Goal: Task Accomplishment & Management: Manage account settings

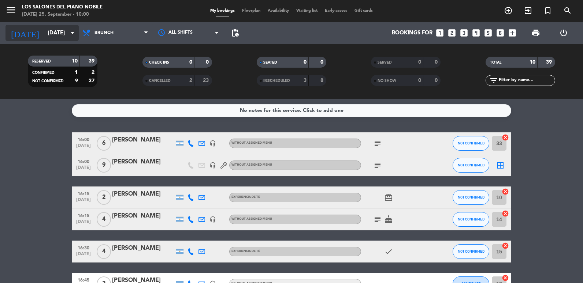
click at [64, 38] on input "[DATE]" at bounding box center [79, 33] width 70 height 14
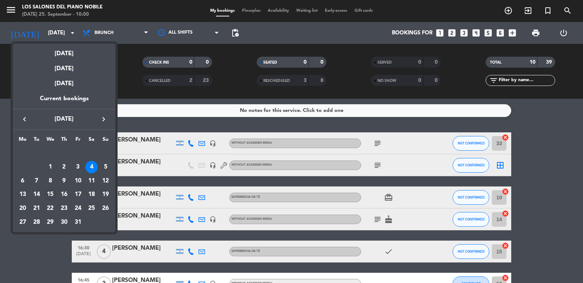
click at [48, 197] on div "15" at bounding box center [50, 195] width 12 height 12
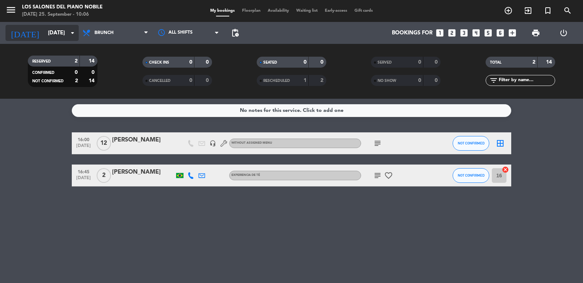
click at [72, 31] on icon "arrow_drop_down" at bounding box center [72, 33] width 9 height 9
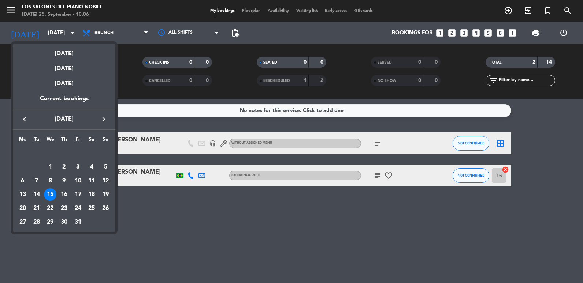
click at [64, 170] on div "2" at bounding box center [64, 167] width 12 height 12
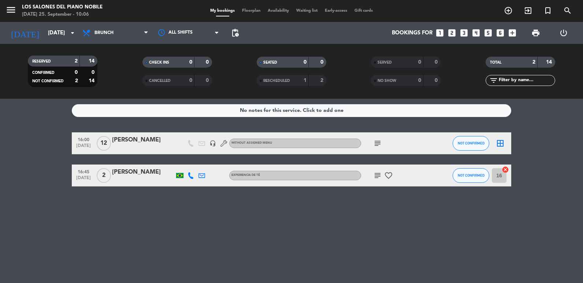
type input "[DATE]"
drag, startPoint x: 64, startPoint y: 170, endPoint x: 99, endPoint y: 43, distance: 130.9
click at [98, 32] on span "Brunch" at bounding box center [103, 32] width 19 height 5
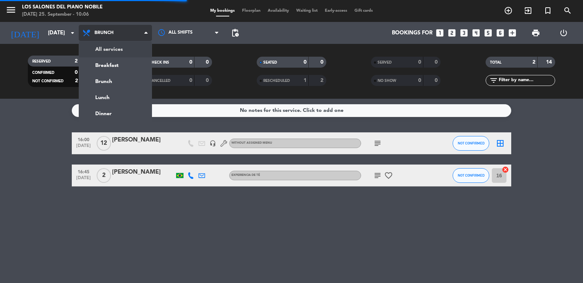
click at [99, 44] on div "menu Los Salones del Piano [PERSON_NAME] [DATE] 25. September - 10:06 My bookin…" at bounding box center [291, 49] width 583 height 99
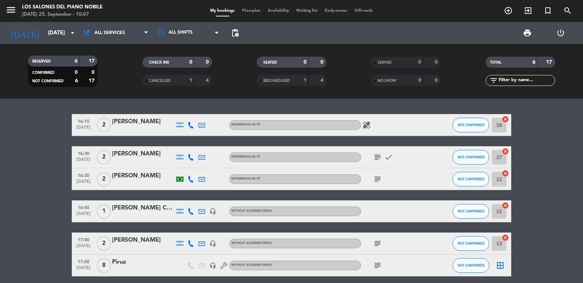
drag, startPoint x: 0, startPoint y: 156, endPoint x: 0, endPoint y: 148, distance: 8.1
click at [0, 156] on html "close × Los Salones del Piano [PERSON_NAME] × chrome_reader_mode List of Reserv…" at bounding box center [291, 141] width 583 height 283
click at [513, 83] on input "text" at bounding box center [526, 81] width 57 height 8
click at [543, 10] on icon "turned_in_not" at bounding box center [547, 10] width 9 height 9
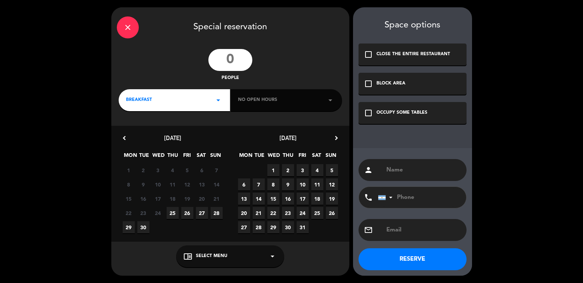
click at [119, 26] on div "close" at bounding box center [128, 27] width 22 height 22
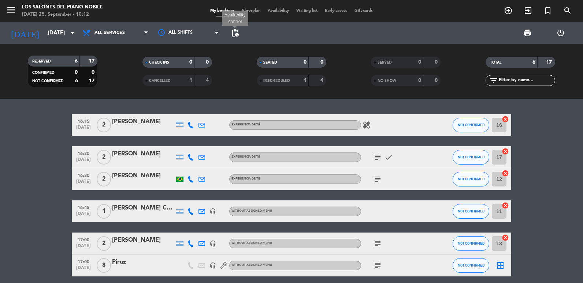
click at [237, 34] on span "pending_actions" at bounding box center [235, 33] width 9 height 9
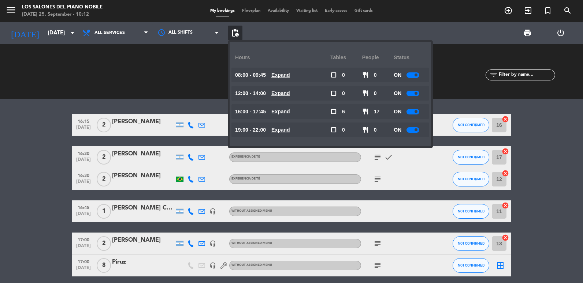
click at [237, 34] on span "pending_actions" at bounding box center [235, 33] width 9 height 9
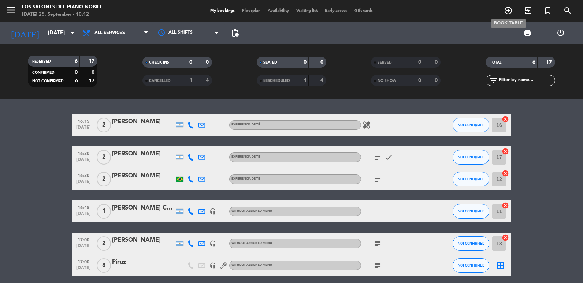
click at [504, 11] on icon "add_circle_outline" at bounding box center [508, 10] width 9 height 9
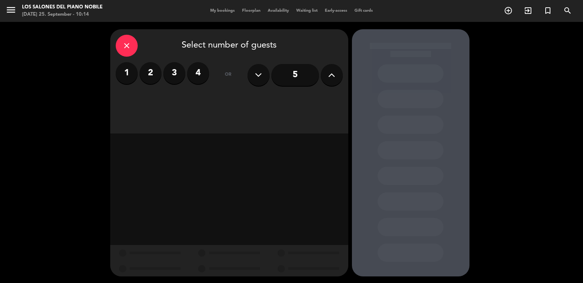
click at [118, 77] on label "1" at bounding box center [127, 73] width 22 height 22
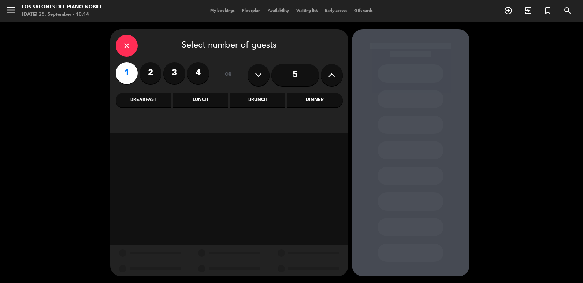
click at [222, 101] on div "Lunch" at bounding box center [200, 100] width 55 height 15
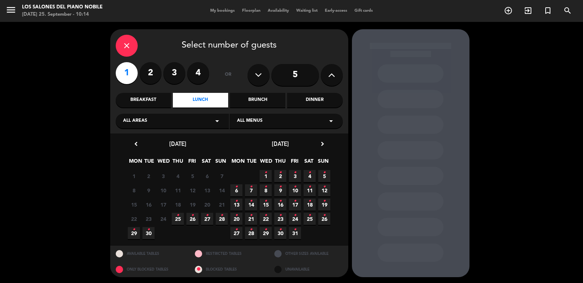
click at [279, 174] on icon "•" at bounding box center [280, 173] width 3 height 12
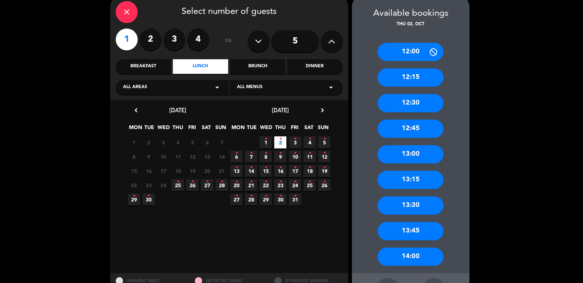
scroll to position [63, 0]
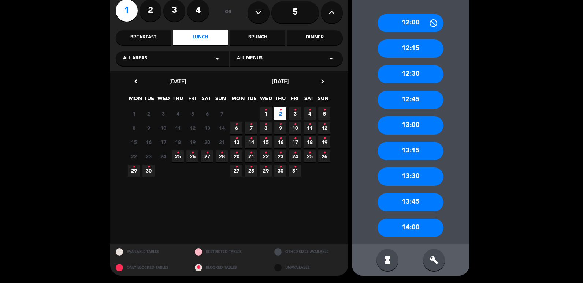
click at [429, 261] on div "build" at bounding box center [434, 260] width 22 height 22
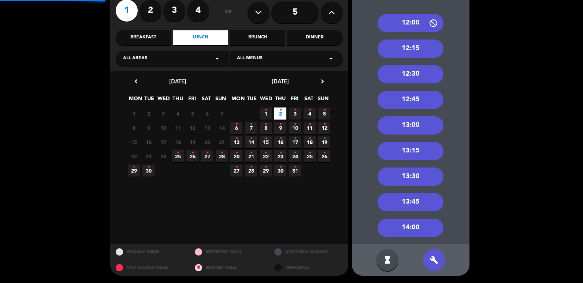
scroll to position [0, 0]
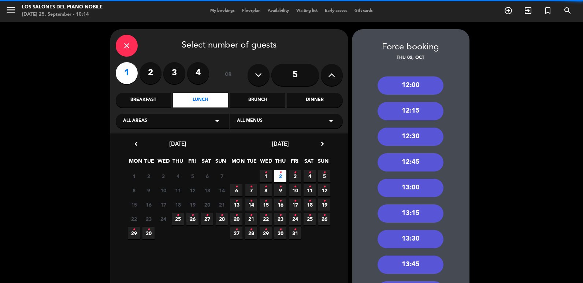
click at [404, 89] on div "12:00" at bounding box center [410, 86] width 66 height 18
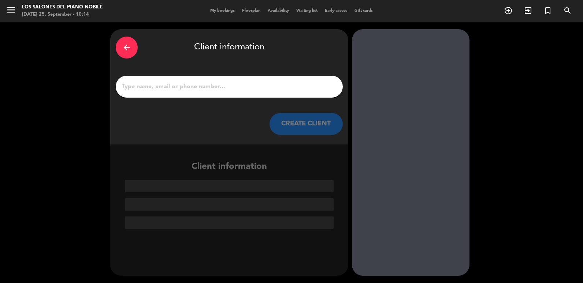
click at [261, 83] on input "1" at bounding box center [229, 87] width 216 height 10
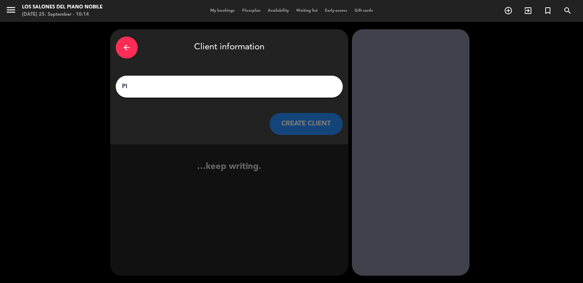
type input "P"
type input "C"
type input "O"
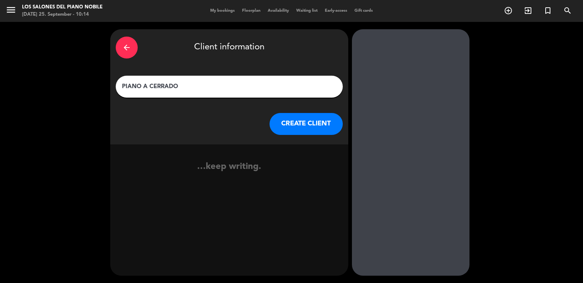
type input "PIANO A CERRADO"
click at [285, 121] on button "CREATE CLIENT" at bounding box center [305, 124] width 73 height 22
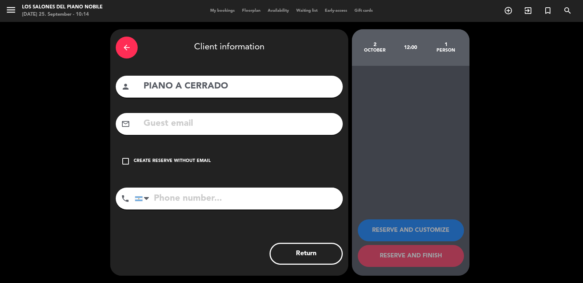
click at [130, 184] on div "arrow_back Client information person PIANO A CERRADO mail_outline check_box_out…" at bounding box center [229, 152] width 238 height 247
click at [137, 169] on div "check_box_outline_blank Create reserve without email" at bounding box center [229, 161] width 227 height 22
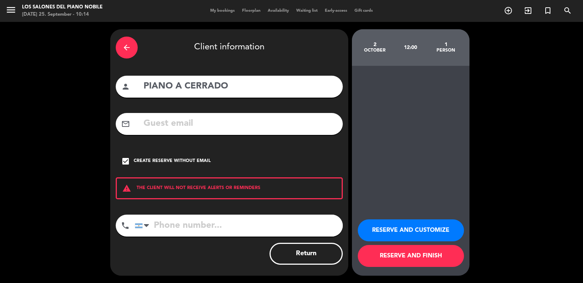
click at [415, 220] on button "RESERVE AND CUSTOMIZE" at bounding box center [411, 231] width 106 height 22
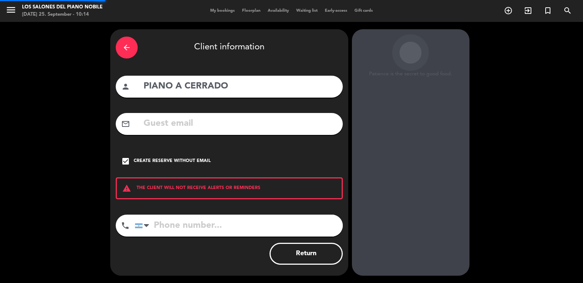
click at [411, 228] on div "Patience is the secret to good food. [DATE] 12:00 1 person RESERVE AND CUSTOMIZ…" at bounding box center [411, 152] width 118 height 247
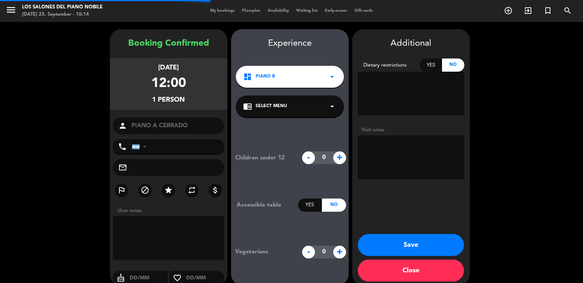
scroll to position [10, 0]
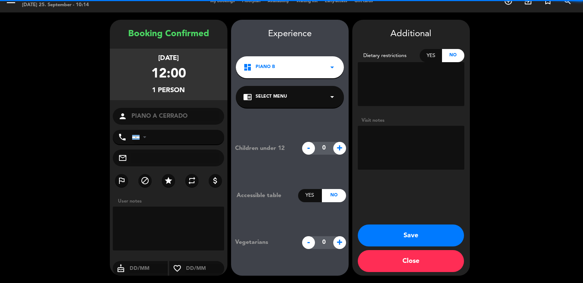
click at [373, 151] on textarea at bounding box center [411, 148] width 107 height 44
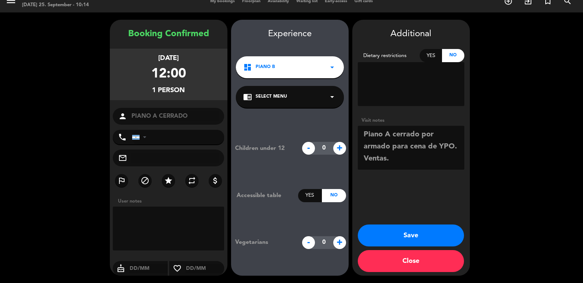
scroll to position [5, 0]
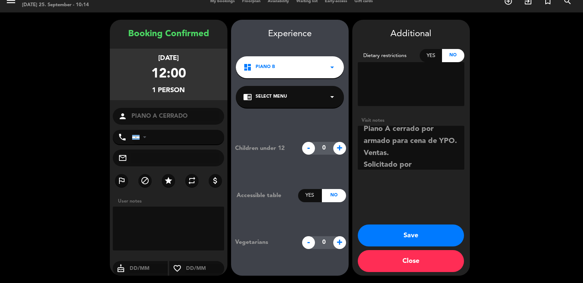
type textarea "Piano A cerrado por armado para cena de YPO. Ventas. Solicitado por [PERSON_NAM…"
drag, startPoint x: 421, startPoint y: 212, endPoint x: 416, endPoint y: 219, distance: 8.6
click at [418, 218] on div "Additional Dietary restrictions Yes No Visit notes Save Close" at bounding box center [411, 148] width 118 height 256
click at [409, 223] on div "Additional Dietary restrictions Yes No Visit notes Save Close" at bounding box center [411, 148] width 118 height 256
click at [406, 229] on button "Save" at bounding box center [411, 236] width 106 height 22
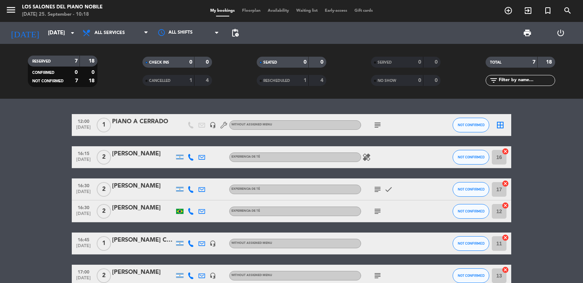
click at [382, 124] on icon "subject" at bounding box center [377, 125] width 9 height 9
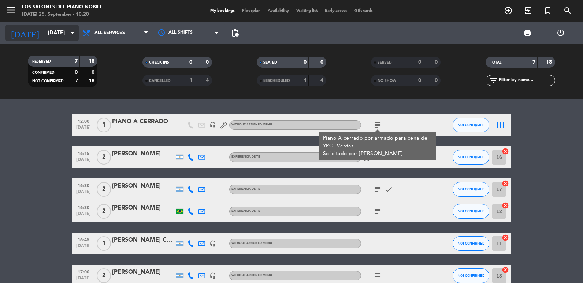
click at [57, 39] on input "[DATE]" at bounding box center [79, 33] width 70 height 14
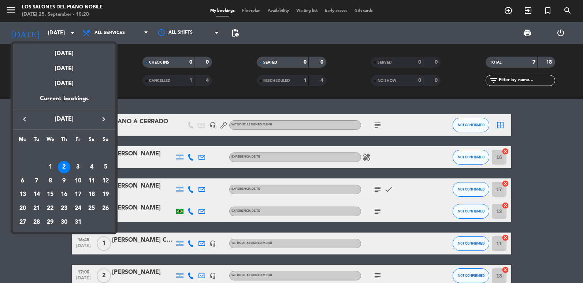
click at [52, 192] on div "15" at bounding box center [50, 195] width 12 height 12
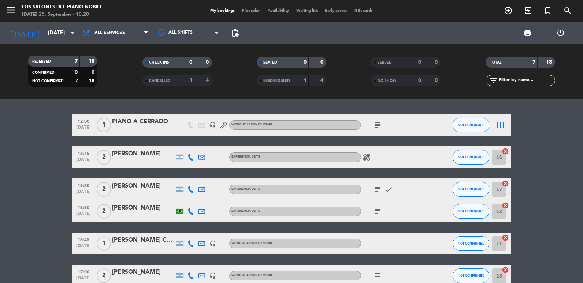
type input "[DATE]"
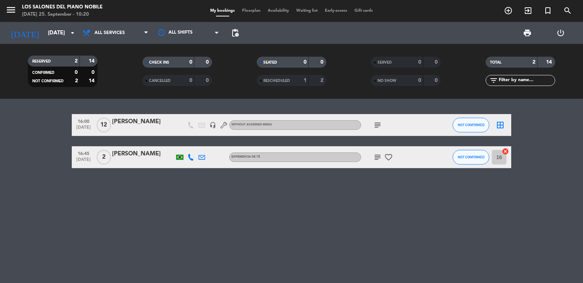
click at [130, 131] on div at bounding box center [143, 130] width 62 height 6
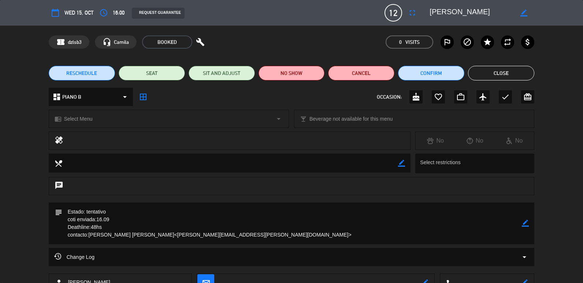
click at [47, 234] on div "subject border_color" at bounding box center [291, 225] width 583 height 45
drag, startPoint x: 152, startPoint y: 234, endPoint x: 238, endPoint y: 236, distance: 86.1
click at [238, 236] on textarea at bounding box center [292, 224] width 460 height 42
click at [528, 219] on div "border_color" at bounding box center [525, 224] width 7 height 42
click at [526, 222] on icon "border_color" at bounding box center [525, 223] width 7 height 7
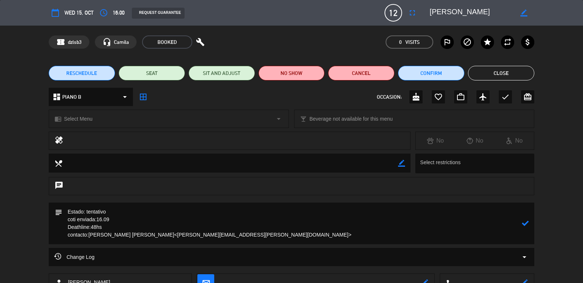
drag, startPoint x: 109, startPoint y: 229, endPoint x: 87, endPoint y: 211, distance: 29.4
click at [87, 211] on textarea at bounding box center [292, 224] width 460 height 42
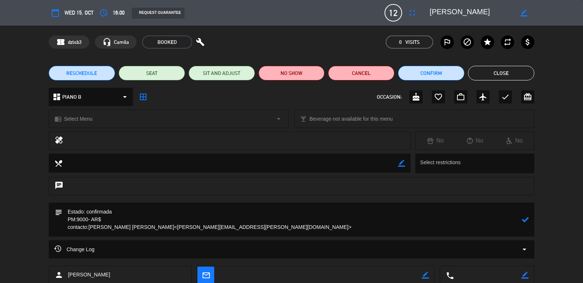
click at [134, 216] on textarea at bounding box center [292, 220] width 460 height 34
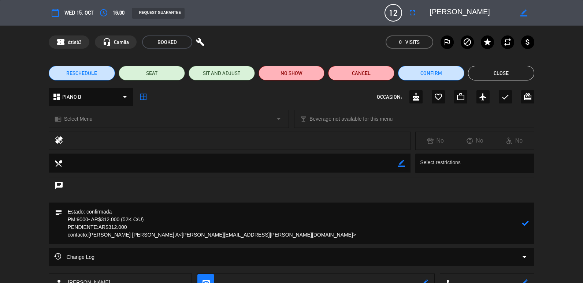
type textarea "Estado: confirmada PM:9000- AR$312.000 (52K C/U) PENDIENTE:AR$312.000 contacto:…"
click at [525, 223] on icon at bounding box center [525, 223] width 7 height 7
click at [477, 70] on button "Close" at bounding box center [501, 73] width 66 height 15
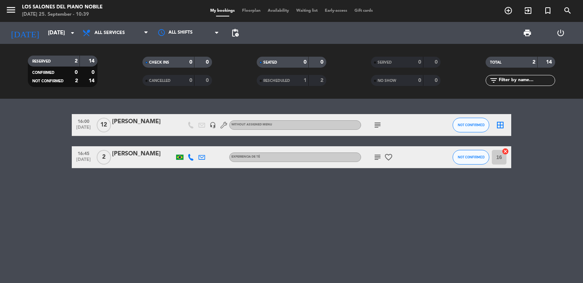
click at [62, 41] on div "[DATE] [DATE] arrow_drop_down" at bounding box center [41, 33] width 73 height 22
click at [509, 11] on icon "add_circle_outline" at bounding box center [508, 10] width 9 height 9
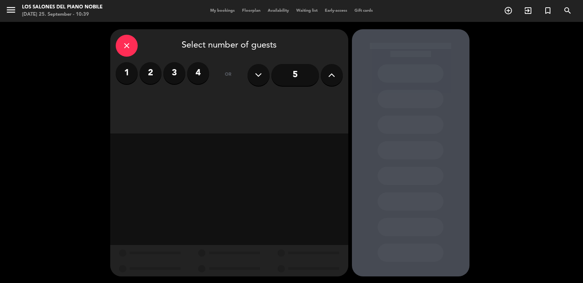
click at [123, 52] on div "close" at bounding box center [127, 46] width 22 height 22
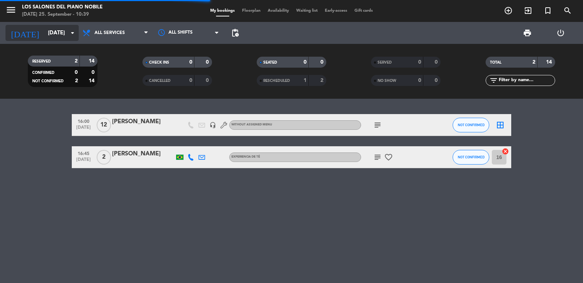
click at [63, 31] on input "[DATE]" at bounding box center [79, 33] width 70 height 14
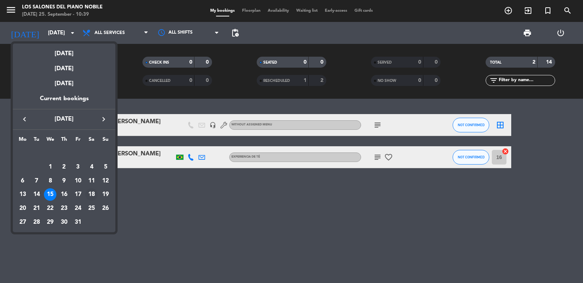
click at [94, 193] on div "18" at bounding box center [91, 195] width 12 height 12
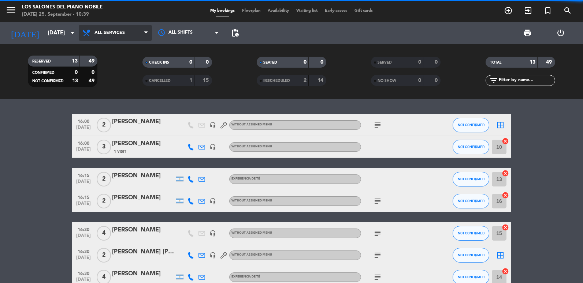
click at [99, 38] on span "All services" at bounding box center [115, 33] width 73 height 16
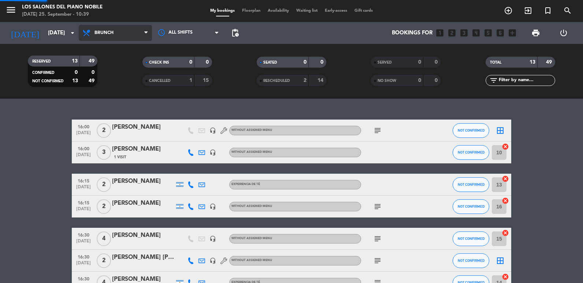
click at [121, 86] on div "menu Los Salones del Piano [PERSON_NAME] [DATE] 25. September - 10:39 My bookin…" at bounding box center [291, 49] width 583 height 99
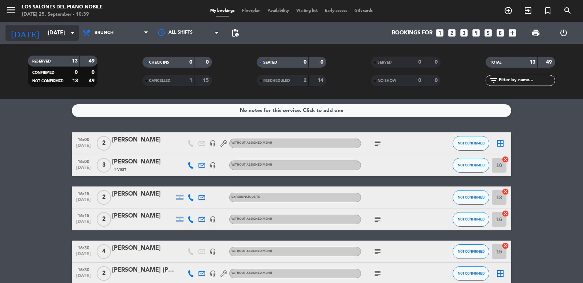
click at [67, 40] on div "[DATE] [DATE] arrow_drop_down" at bounding box center [41, 33] width 73 height 16
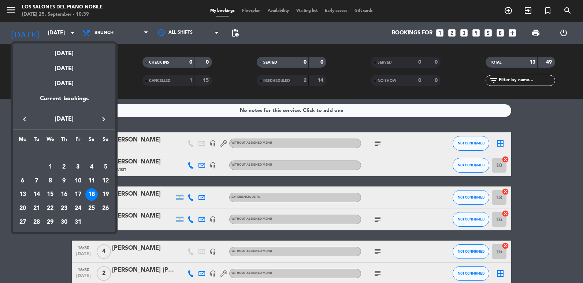
drag, startPoint x: 25, startPoint y: 121, endPoint x: 31, endPoint y: 127, distance: 8.3
click at [25, 121] on icon "keyboard_arrow_left" at bounding box center [24, 119] width 9 height 9
click at [104, 207] on div "28" at bounding box center [105, 208] width 12 height 12
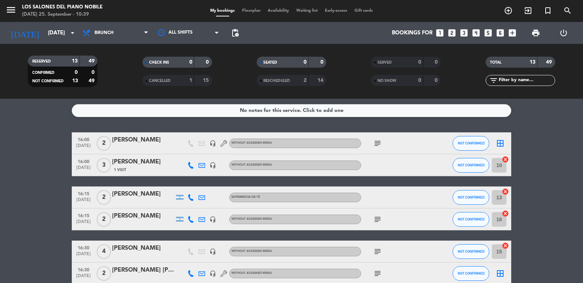
type input "[DATE]"
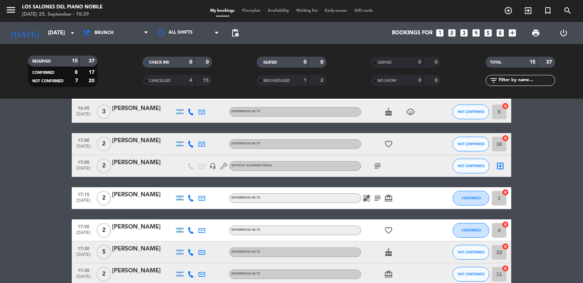
scroll to position [277, 0]
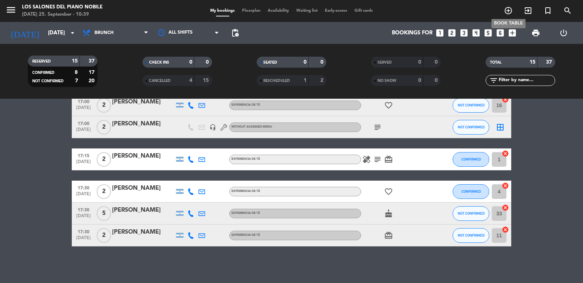
click at [507, 9] on icon "add_circle_outline" at bounding box center [508, 10] width 9 height 9
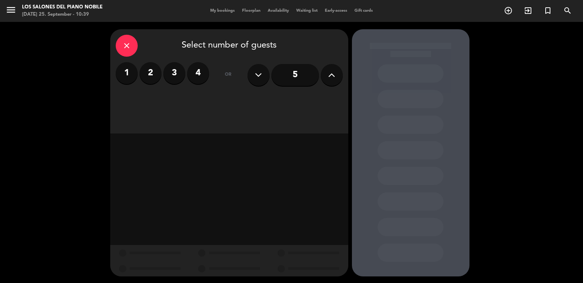
click at [151, 75] on label "2" at bounding box center [150, 73] width 22 height 22
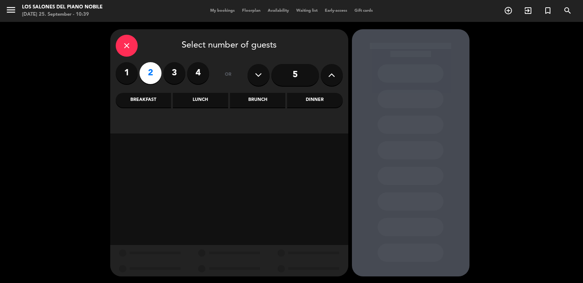
click at [281, 102] on div "Brunch" at bounding box center [257, 100] width 55 height 15
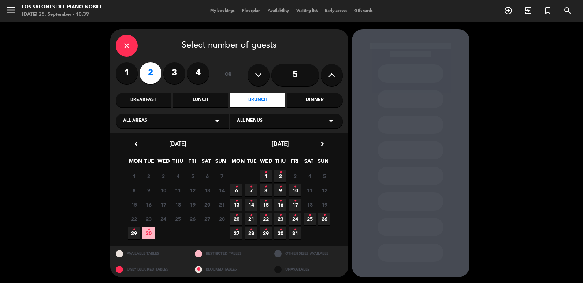
click at [127, 39] on div "close" at bounding box center [127, 46] width 22 height 22
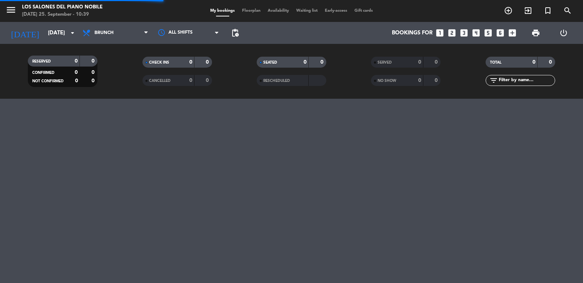
click at [10, 9] on icon "menu" at bounding box center [10, 9] width 11 height 11
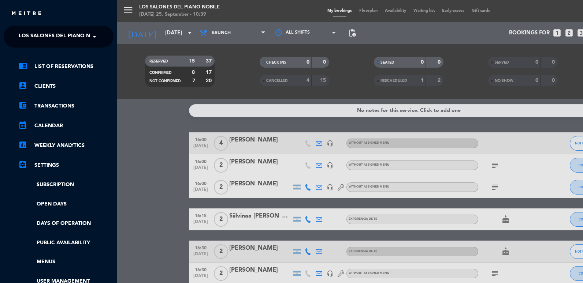
click at [43, 198] on ul "chrome_reader_mode List of Reservations account_box Clients account_balance_wal…" at bounding box center [59, 183] width 110 height 243
click at [45, 205] on link "Open Days" at bounding box center [65, 204] width 95 height 8
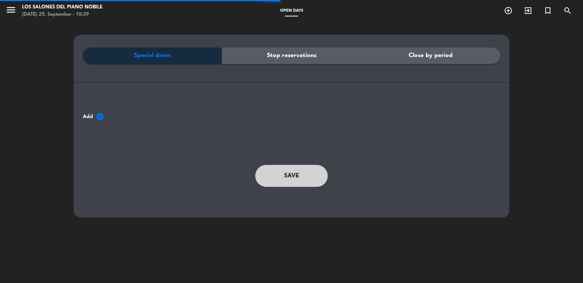
click at [100, 118] on icon "add_circle" at bounding box center [100, 116] width 9 height 9
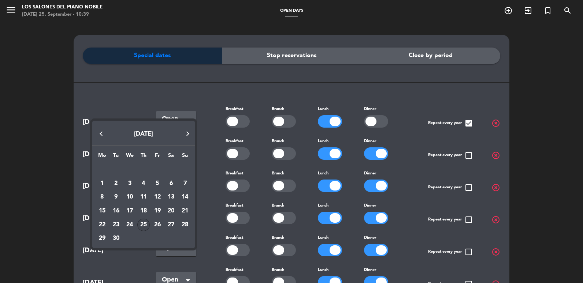
click at [185, 83] on div at bounding box center [291, 141] width 583 height 283
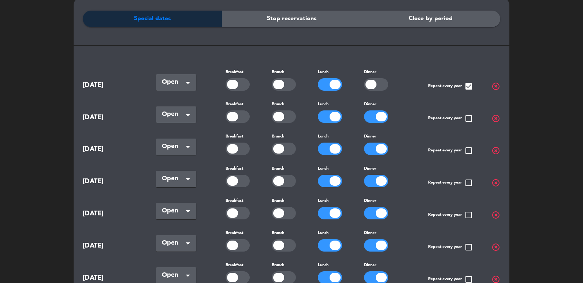
scroll to position [37, 0]
click at [289, 213] on div at bounding box center [284, 214] width 24 height 12
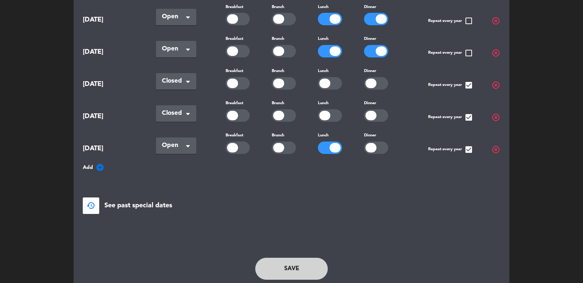
scroll to position [443, 0]
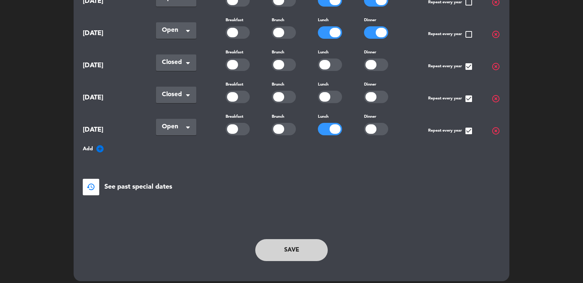
click at [319, 251] on button "Save" at bounding box center [291, 250] width 72 height 22
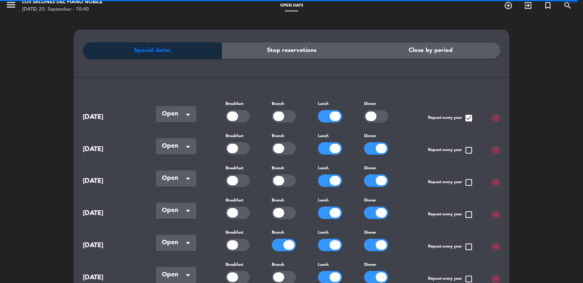
scroll to position [0, 0]
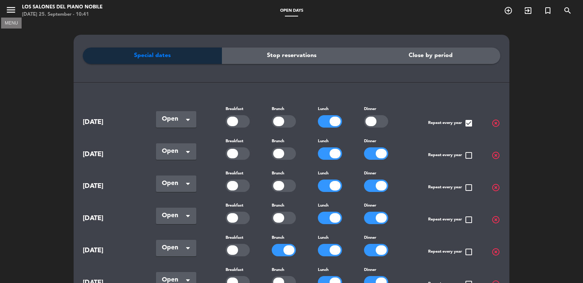
click at [13, 6] on icon "menu" at bounding box center [10, 9] width 11 height 11
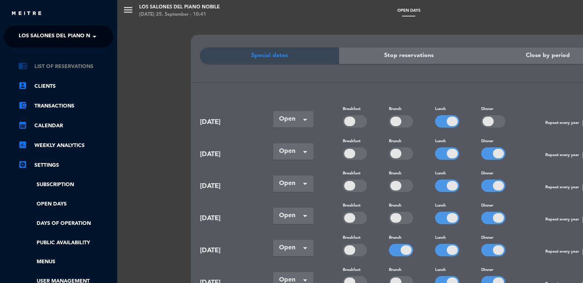
click at [44, 69] on link "chrome_reader_mode List of Reservations" at bounding box center [65, 66] width 95 height 9
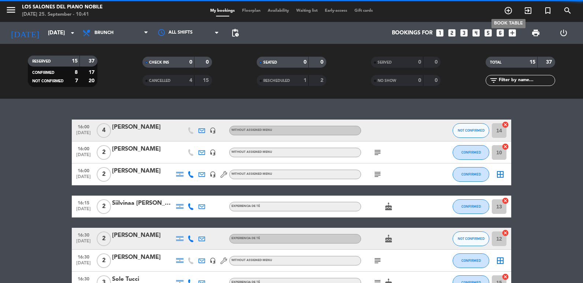
click at [510, 12] on icon "add_circle_outline" at bounding box center [508, 10] width 9 height 9
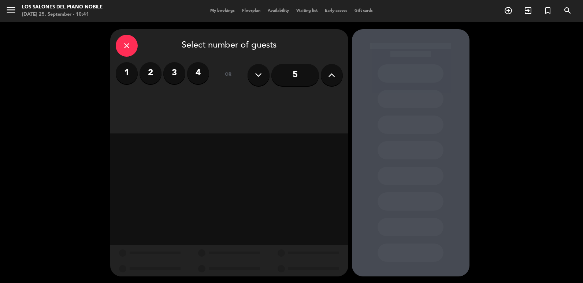
click at [145, 75] on label "2" at bounding box center [150, 73] width 22 height 22
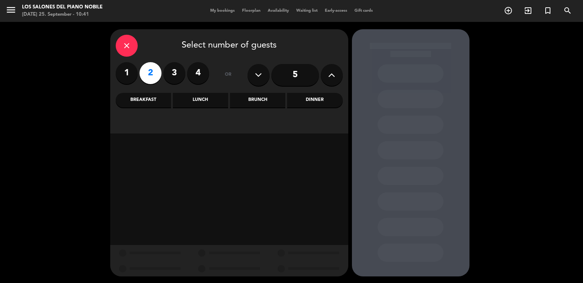
click at [260, 104] on div "Brunch" at bounding box center [257, 100] width 55 height 15
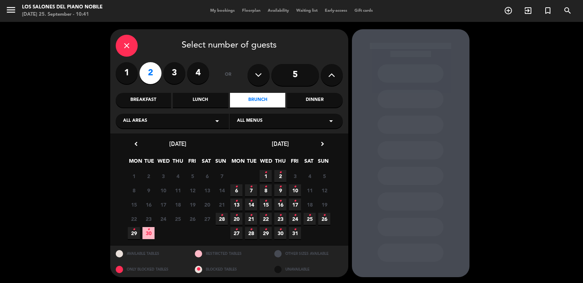
click at [135, 234] on span "29 •" at bounding box center [134, 233] width 12 height 12
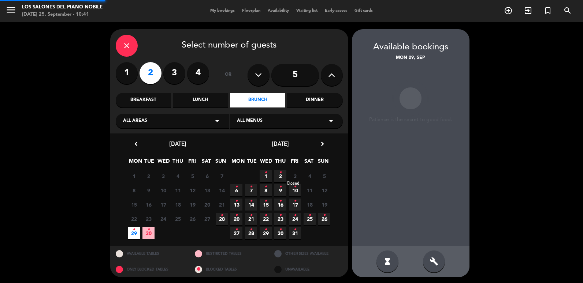
scroll to position [1, 0]
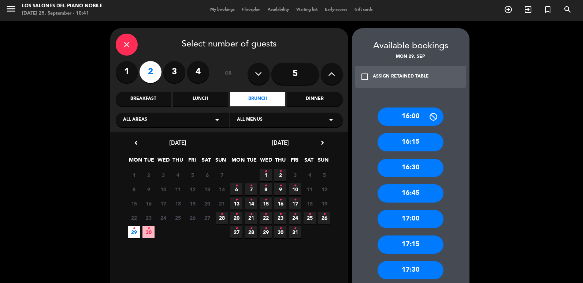
click at [219, 217] on span "28 •" at bounding box center [222, 218] width 12 height 12
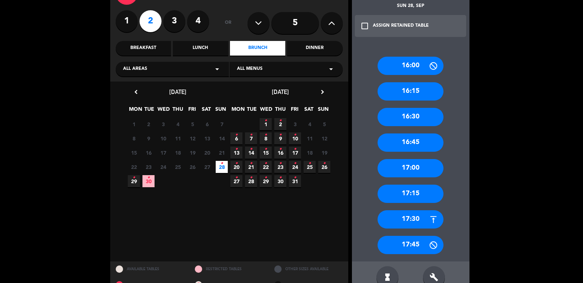
scroll to position [69, 0]
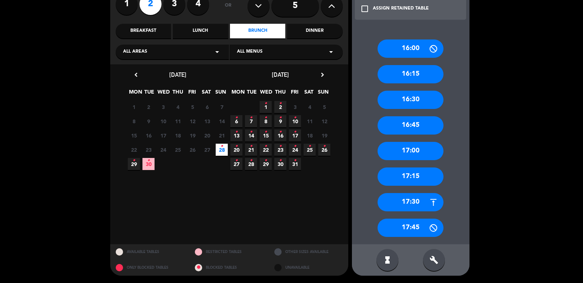
click at [440, 260] on div "build" at bounding box center [434, 260] width 22 height 22
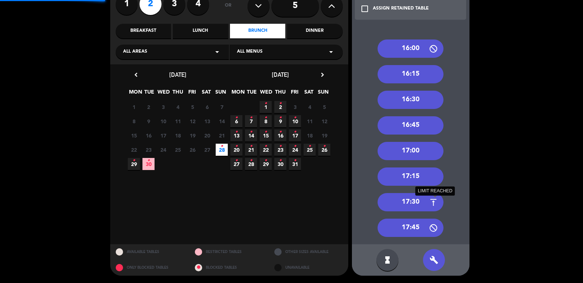
click at [429, 201] on icon at bounding box center [433, 202] width 9 height 9
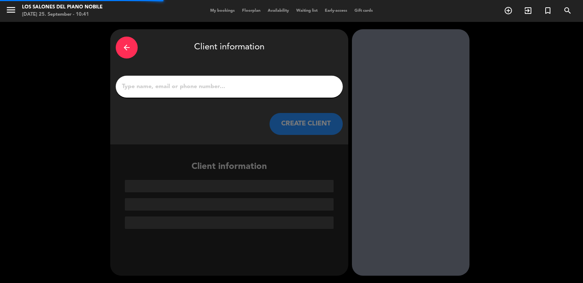
scroll to position [0, 0]
click at [204, 78] on div at bounding box center [229, 87] width 227 height 22
click at [193, 94] on div at bounding box center [229, 87] width 227 height 22
click at [193, 90] on input "1" at bounding box center [229, 87] width 216 height 10
type input "Ñ"
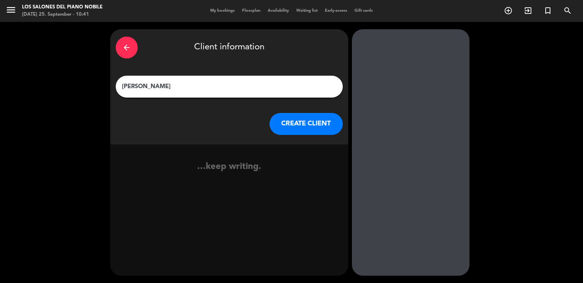
type input "[PERSON_NAME]"
click at [294, 115] on button "CREATE CLIENT" at bounding box center [305, 124] width 73 height 22
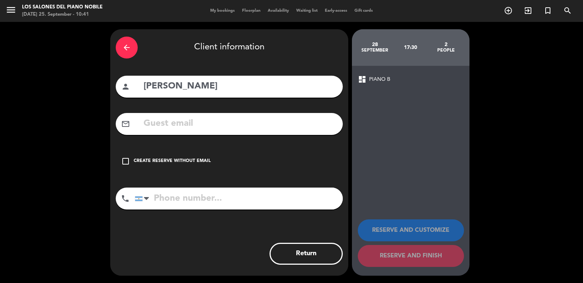
click at [170, 160] on div "Create reserve without email" at bounding box center [172, 161] width 77 height 7
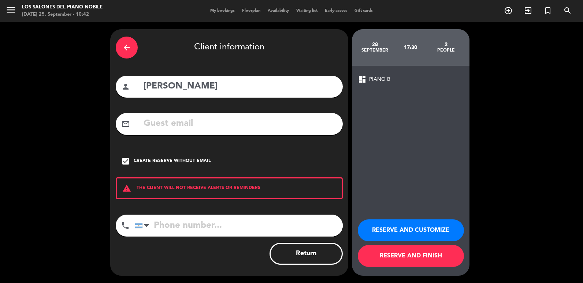
click at [417, 231] on button "RESERVE AND CUSTOMIZE" at bounding box center [411, 231] width 106 height 22
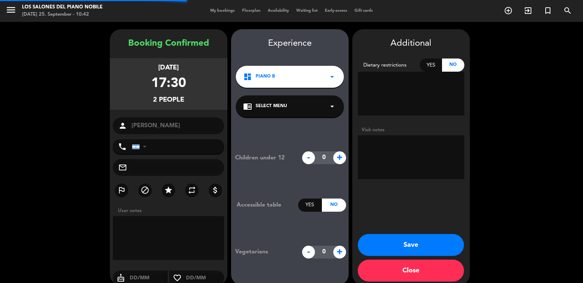
scroll to position [10, 0]
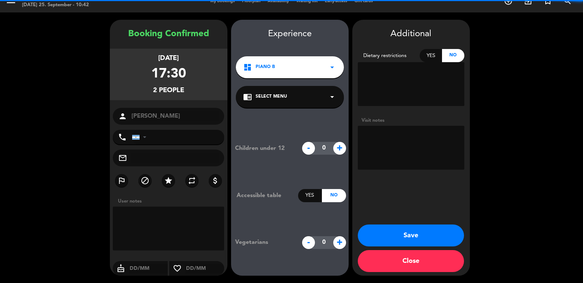
click at [413, 151] on textarea at bounding box center [411, 148] width 107 height 44
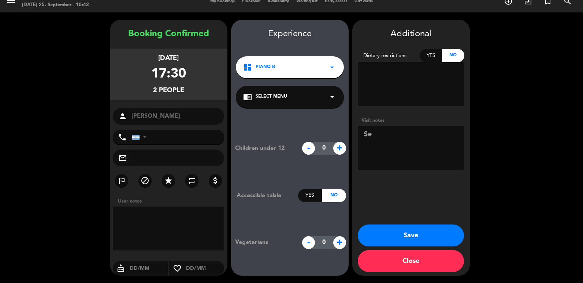
type textarea "S"
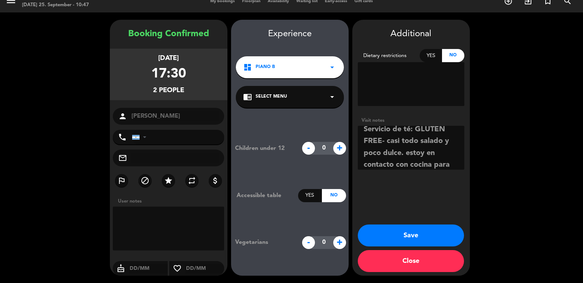
scroll to position [41, 0]
type textarea "GIFT CERTIFICATE: V-SLE97-BUEPH. Servicio de té: GLUTEN FREE- casi todo salado …"
click at [385, 234] on button "Save" at bounding box center [411, 236] width 106 height 22
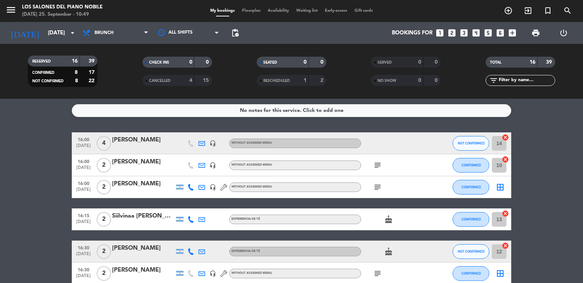
click at [2, 8] on div "menu Los Salones del Piano [PERSON_NAME] [DATE] 25. September - 10:49" at bounding box center [73, 11] width 146 height 17
click at [14, 11] on icon "menu" at bounding box center [10, 9] width 11 height 11
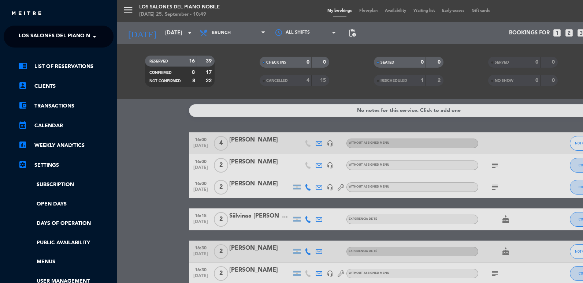
click at [46, 200] on ul "chrome_reader_mode List of Reservations account_box Clients account_balance_wal…" at bounding box center [59, 183] width 110 height 243
click at [68, 206] on link "Open Days" at bounding box center [65, 204] width 95 height 8
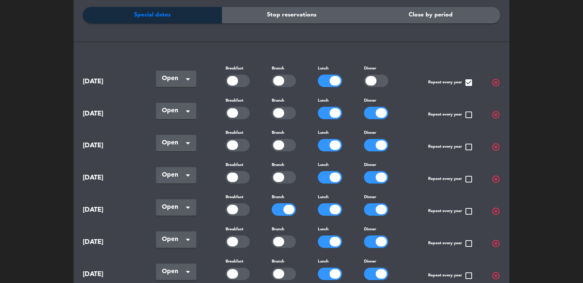
scroll to position [110, 0]
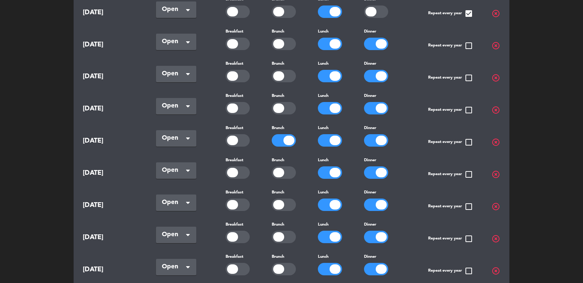
click at [284, 138] on div at bounding box center [288, 141] width 11 height 10
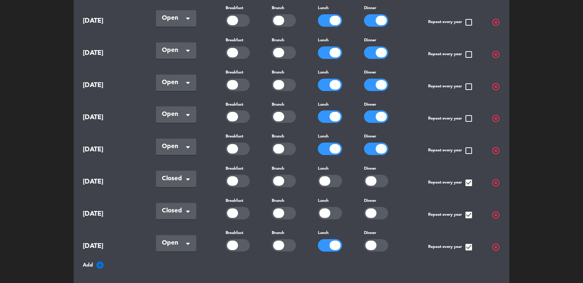
scroll to position [439, 0]
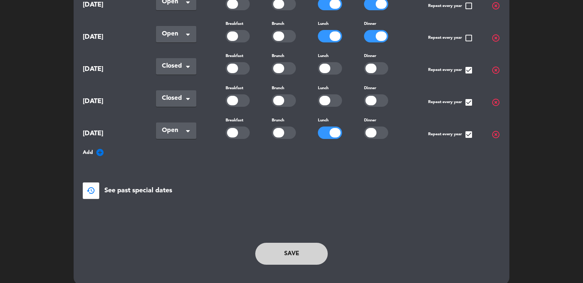
click at [283, 254] on button "Save" at bounding box center [291, 254] width 72 height 22
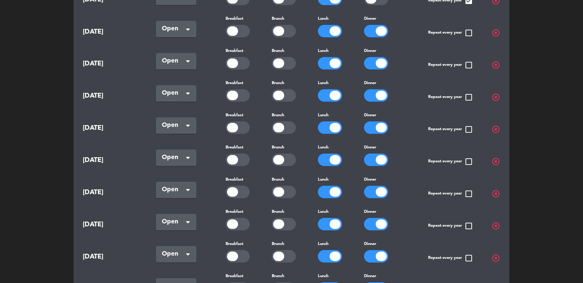
scroll to position [110, 0]
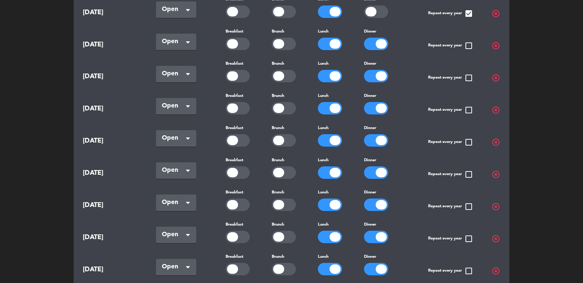
click at [289, 199] on div at bounding box center [284, 205] width 24 height 12
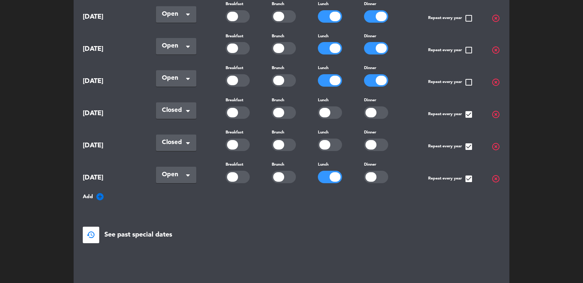
scroll to position [443, 0]
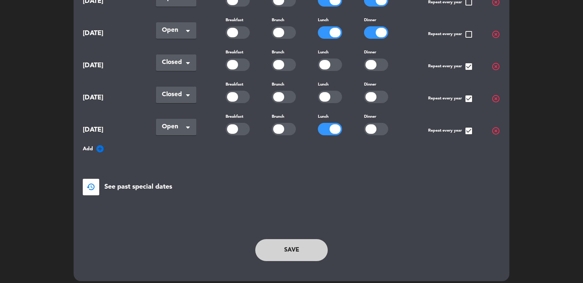
click at [278, 247] on button "Save" at bounding box center [291, 250] width 72 height 22
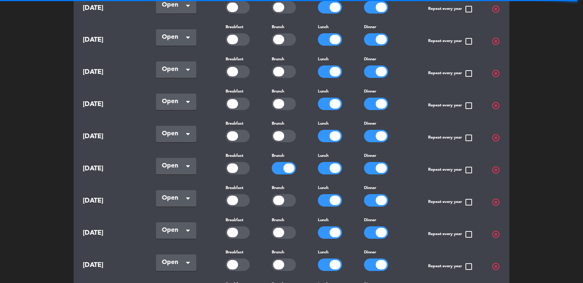
scroll to position [0, 0]
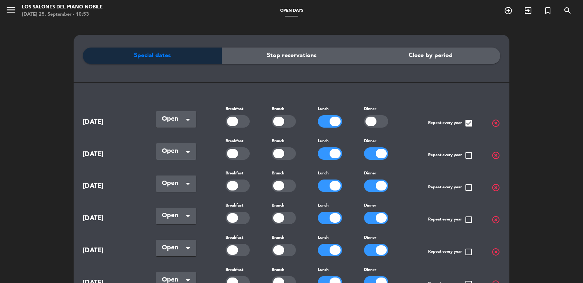
click at [2, 11] on div "menu Los Salones del Piano [PERSON_NAME] [DATE] 25. September - 10:53" at bounding box center [73, 11] width 146 height 17
click at [7, 11] on icon "menu" at bounding box center [10, 9] width 11 height 11
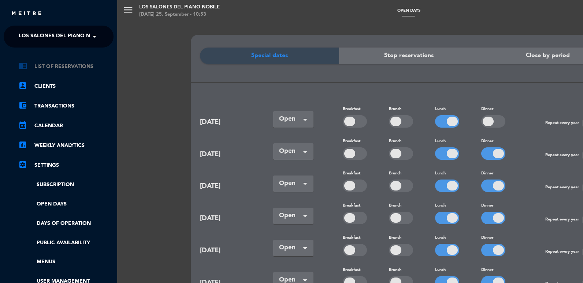
click at [38, 64] on link "chrome_reader_mode List of Reservations" at bounding box center [65, 66] width 95 height 9
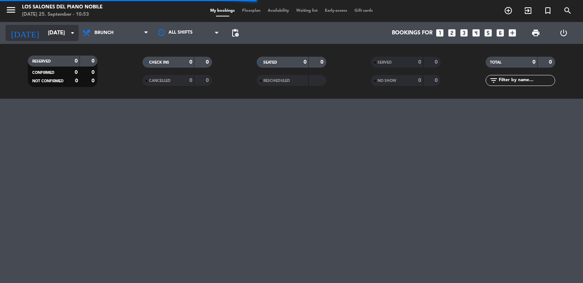
click at [73, 31] on icon "arrow_drop_down" at bounding box center [72, 33] width 9 height 9
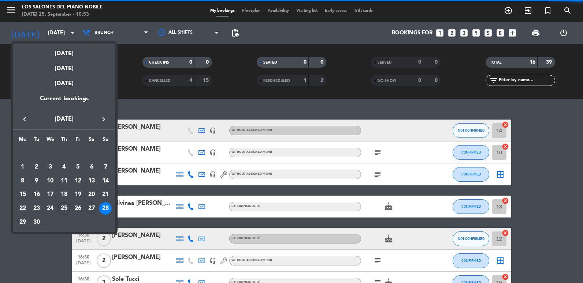
click at [93, 207] on div "27" at bounding box center [91, 208] width 12 height 12
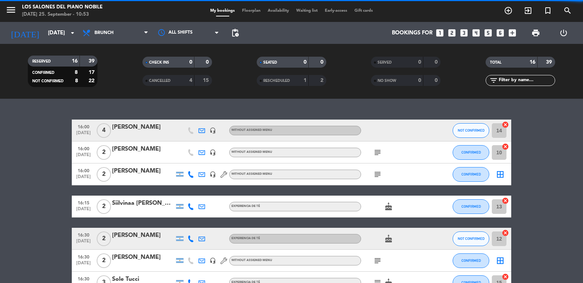
type input "[DATE]"
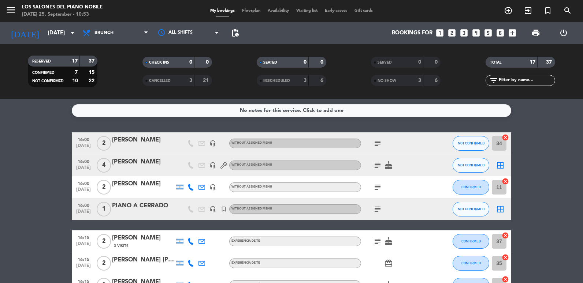
click at [134, 186] on div "[PERSON_NAME]" at bounding box center [143, 184] width 62 height 10
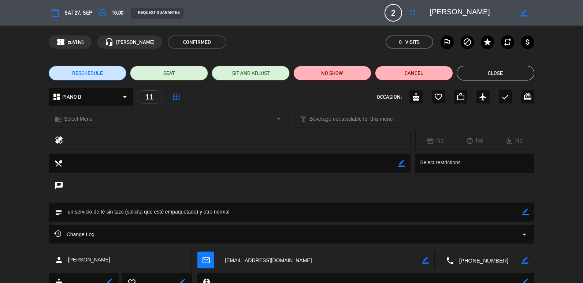
click at [81, 73] on span "RESCHEDULE" at bounding box center [87, 74] width 31 height 8
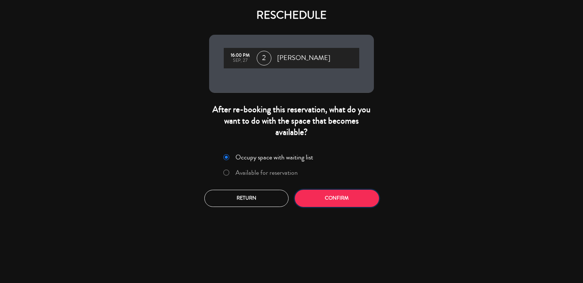
click at [348, 198] on button "Confirm" at bounding box center [337, 198] width 84 height 17
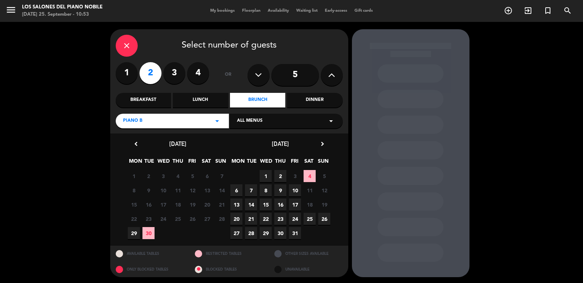
click at [311, 172] on span "4" at bounding box center [310, 176] width 12 height 12
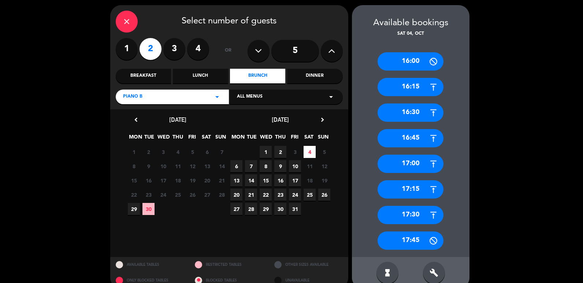
scroll to position [37, 0]
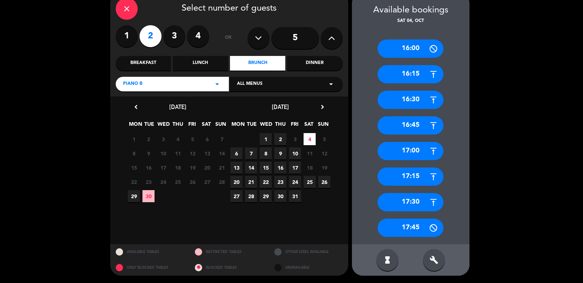
click at [435, 263] on icon "build" at bounding box center [433, 260] width 9 height 9
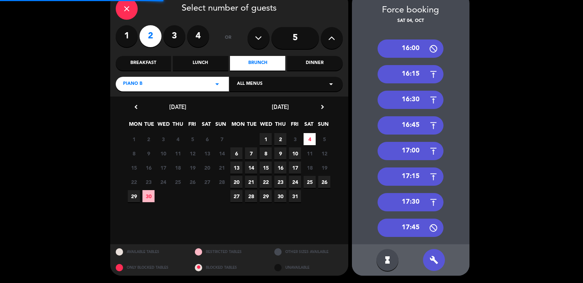
click at [394, 51] on div "16:00" at bounding box center [410, 49] width 66 height 18
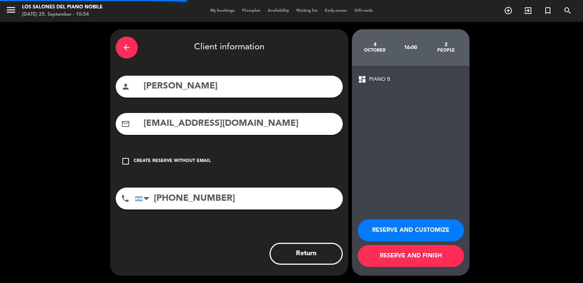
scroll to position [0, 0]
click at [405, 236] on button "RESERVE AND CUSTOMIZE" at bounding box center [411, 231] width 106 height 22
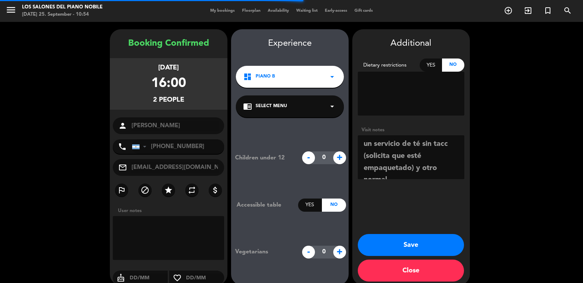
scroll to position [10, 0]
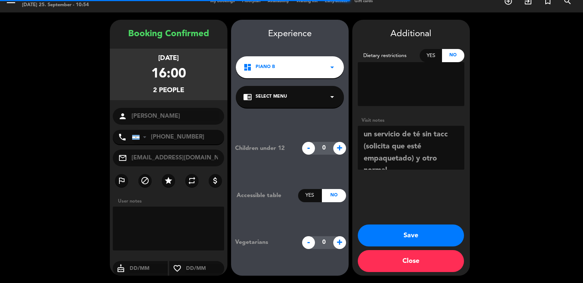
click at [403, 237] on button "Save" at bounding box center [411, 236] width 106 height 22
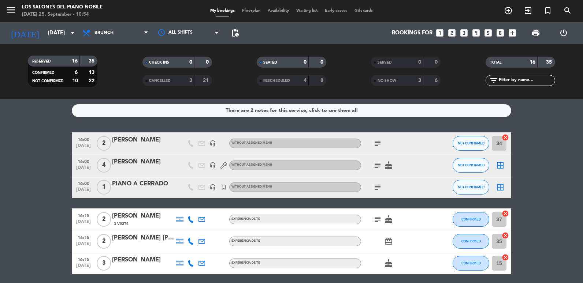
click at [0, 160] on html "close × Los Salones del Piano [PERSON_NAME] × chrome_reader_mode List of Reserv…" at bounding box center [291, 141] width 583 height 283
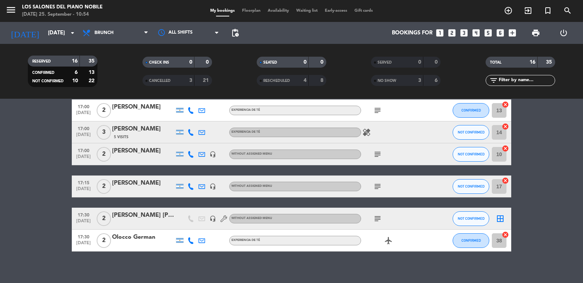
scroll to position [299, 0]
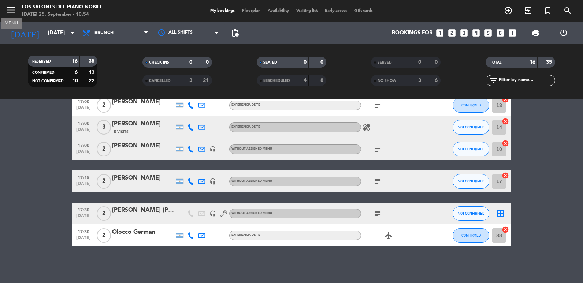
click at [10, 13] on icon "menu" at bounding box center [10, 9] width 11 height 11
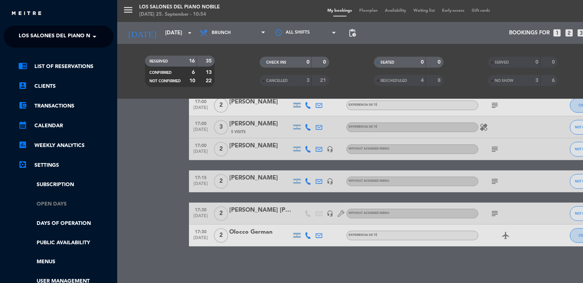
click at [42, 204] on link "Open Days" at bounding box center [65, 204] width 95 height 8
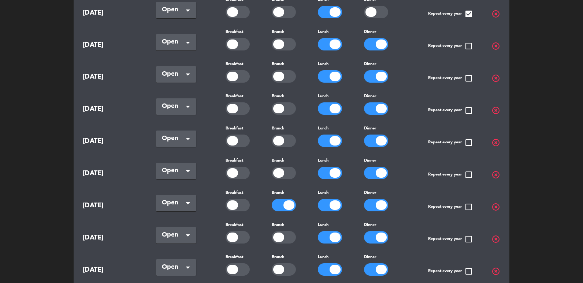
scroll to position [110, 0]
click at [286, 205] on div at bounding box center [288, 205] width 11 height 10
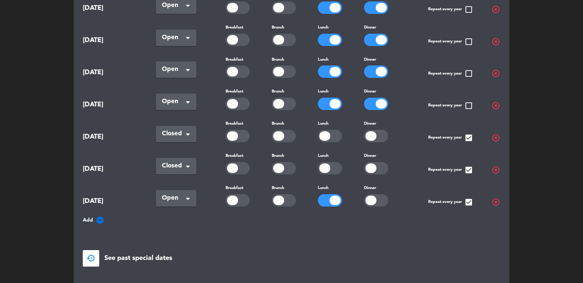
scroll to position [443, 0]
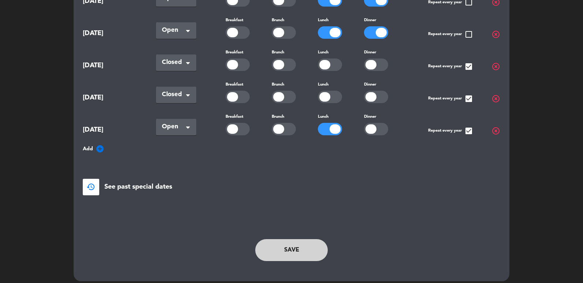
click at [299, 232] on div "Save" at bounding box center [291, 250] width 300 height 37
click at [298, 240] on button "Save" at bounding box center [291, 250] width 72 height 22
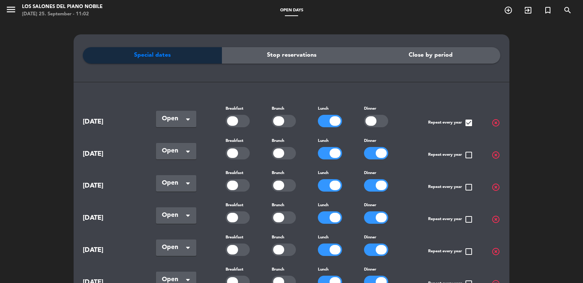
scroll to position [0, 0]
